Goal: Find specific page/section: Find specific page/section

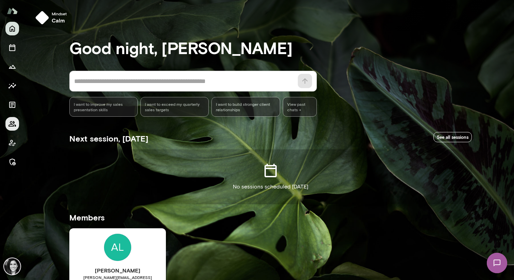
click at [14, 127] on icon "Members" at bounding box center [12, 124] width 8 height 8
click at [9, 118] on button "Members" at bounding box center [12, 124] width 14 height 14
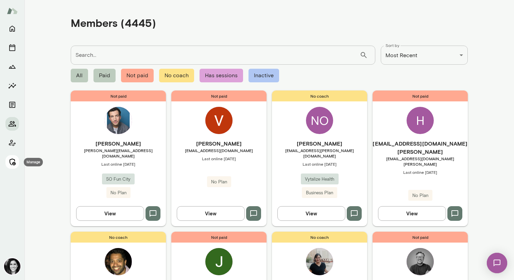
click at [12, 163] on icon "Manage" at bounding box center [12, 162] width 8 height 8
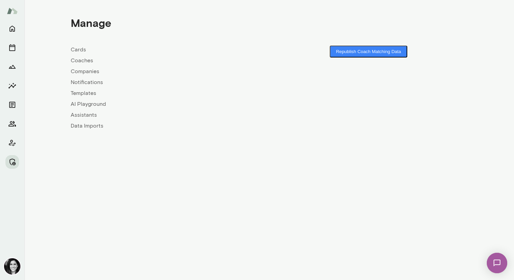
click at [88, 58] on link "Coaches" at bounding box center [170, 60] width 199 height 8
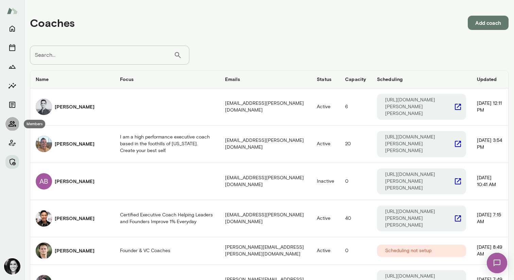
click at [11, 126] on icon "Members" at bounding box center [12, 124] width 8 height 8
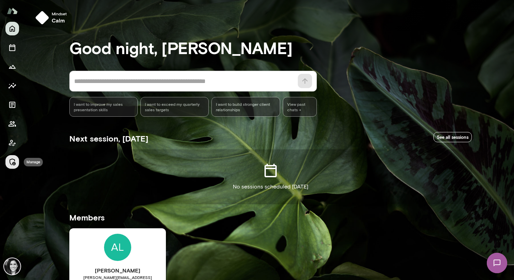
click at [8, 160] on button "Manage" at bounding box center [12, 162] width 14 height 14
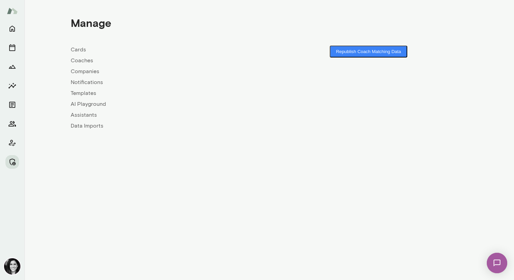
click at [85, 59] on link "Coaches" at bounding box center [170, 60] width 199 height 8
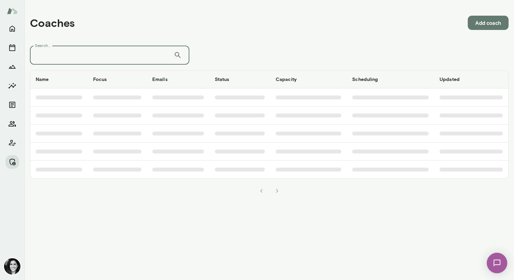
click at [85, 59] on input "Search..." at bounding box center [102, 55] width 144 height 19
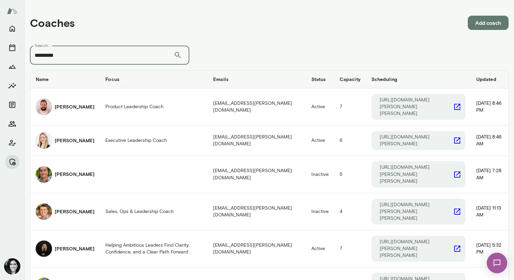
type input "*********"
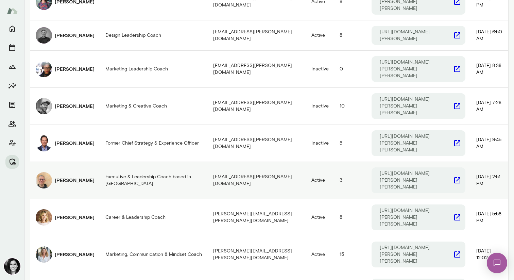
scroll to position [398, 0]
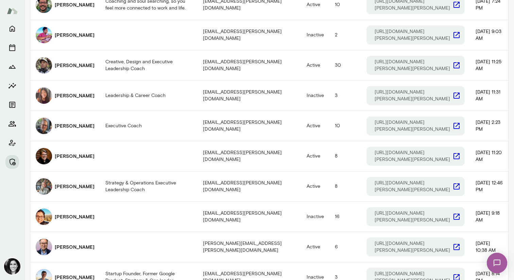
scroll to position [257, 0]
